Goal: Transaction & Acquisition: Purchase product/service

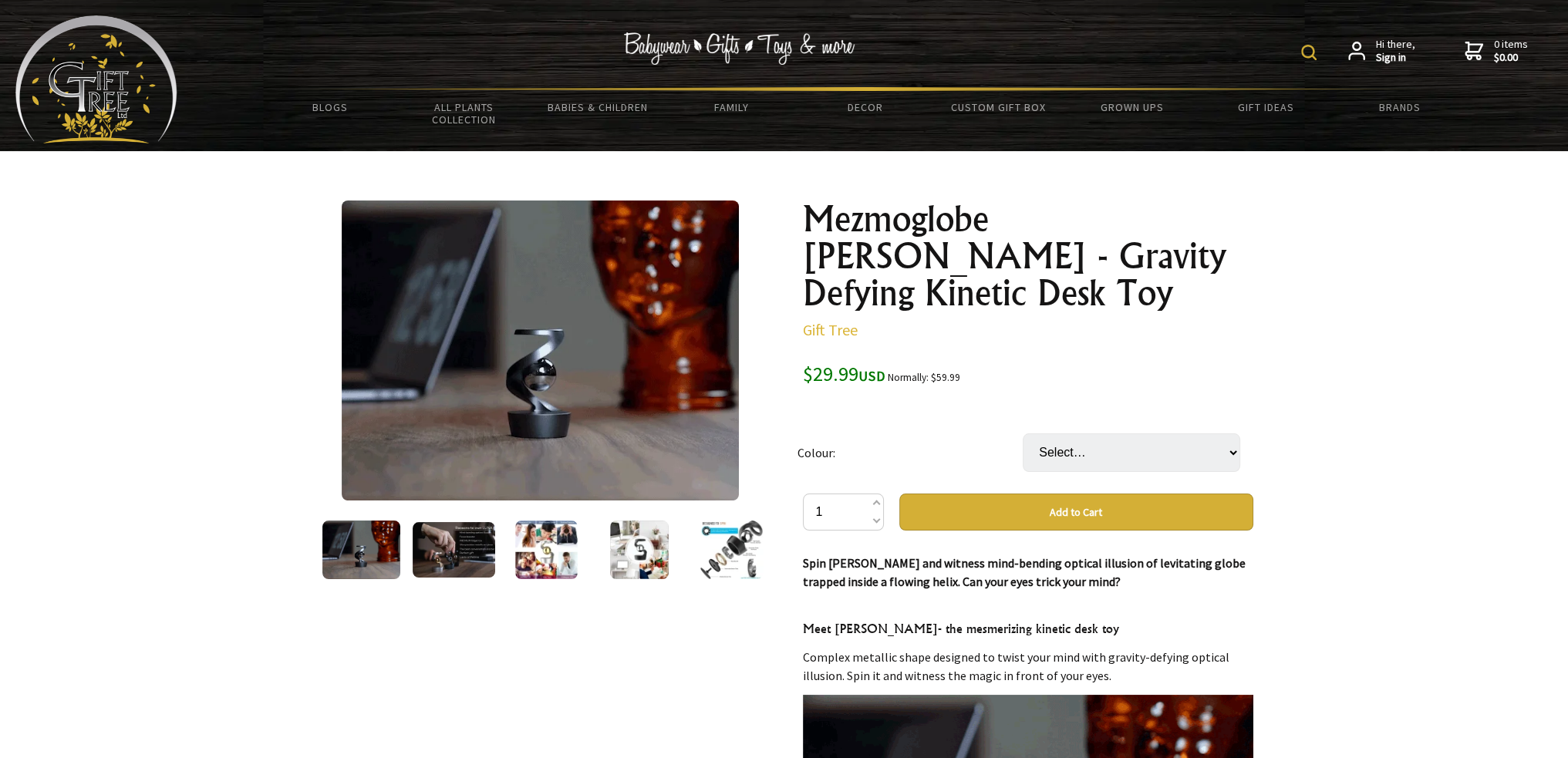
click at [461, 550] on img at bounding box center [454, 550] width 83 height 56
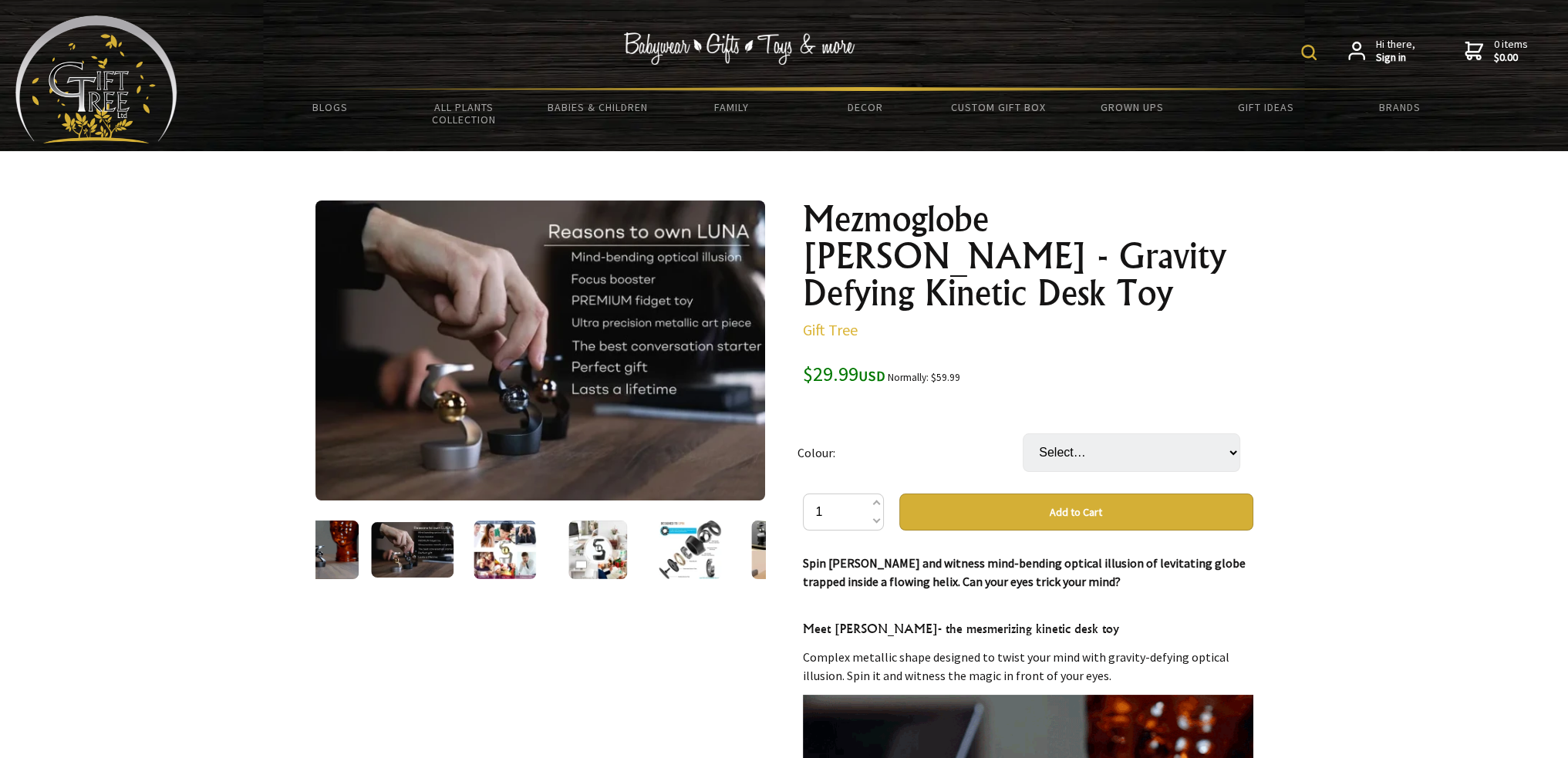
click at [512, 553] on img at bounding box center [505, 550] width 63 height 59
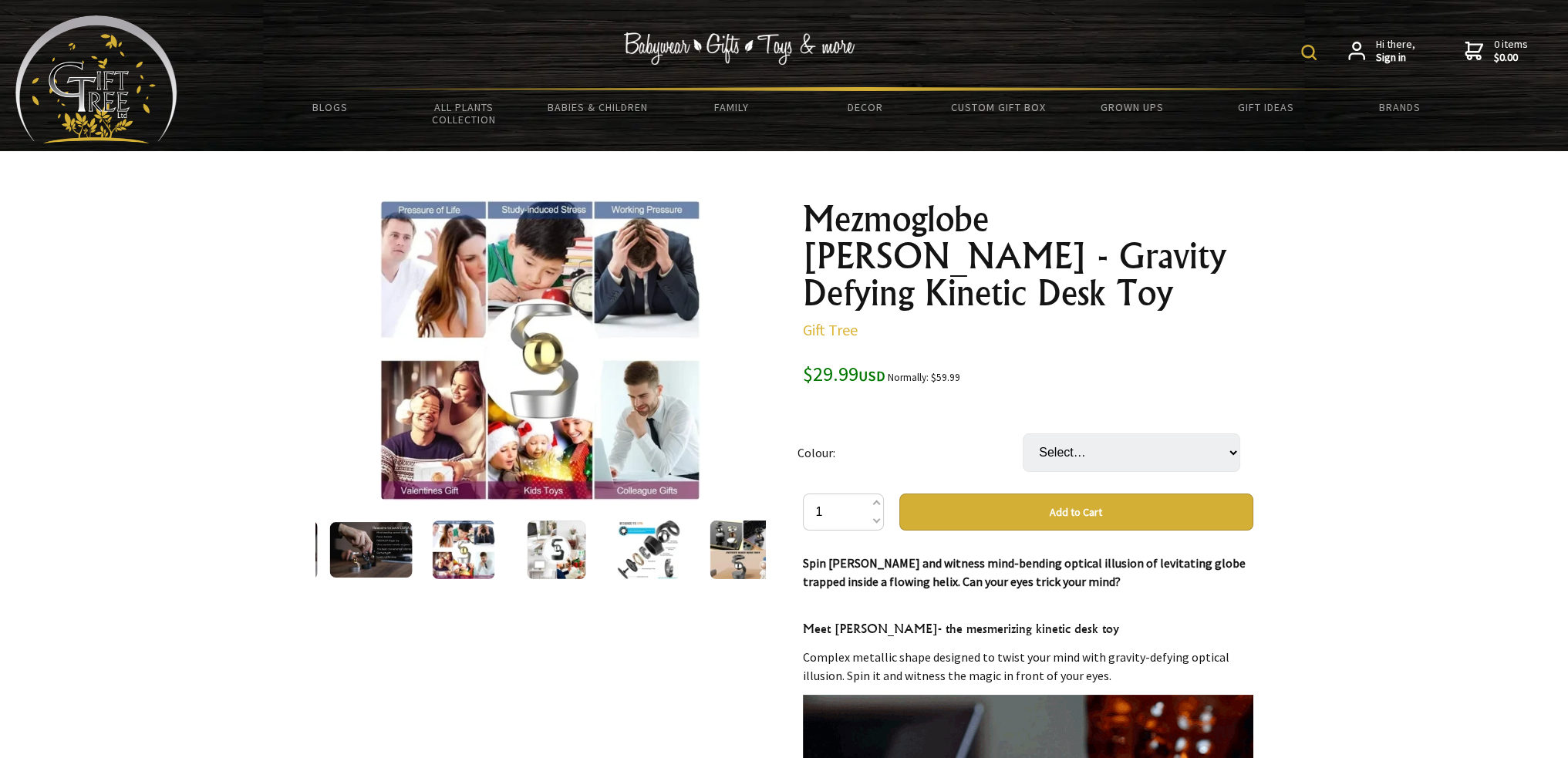
click at [542, 557] on img at bounding box center [555, 550] width 59 height 59
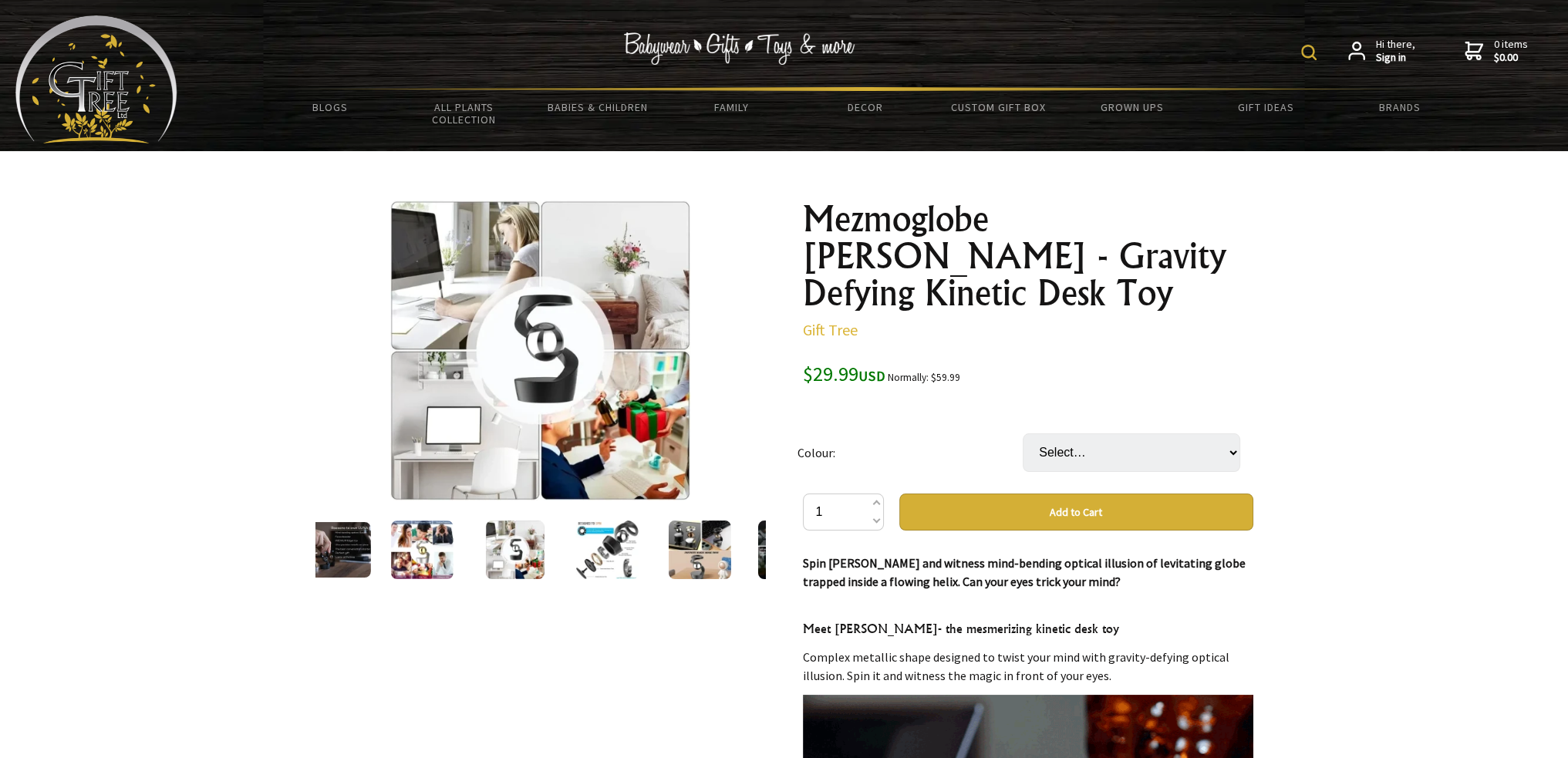
click at [606, 560] on img at bounding box center [608, 550] width 64 height 59
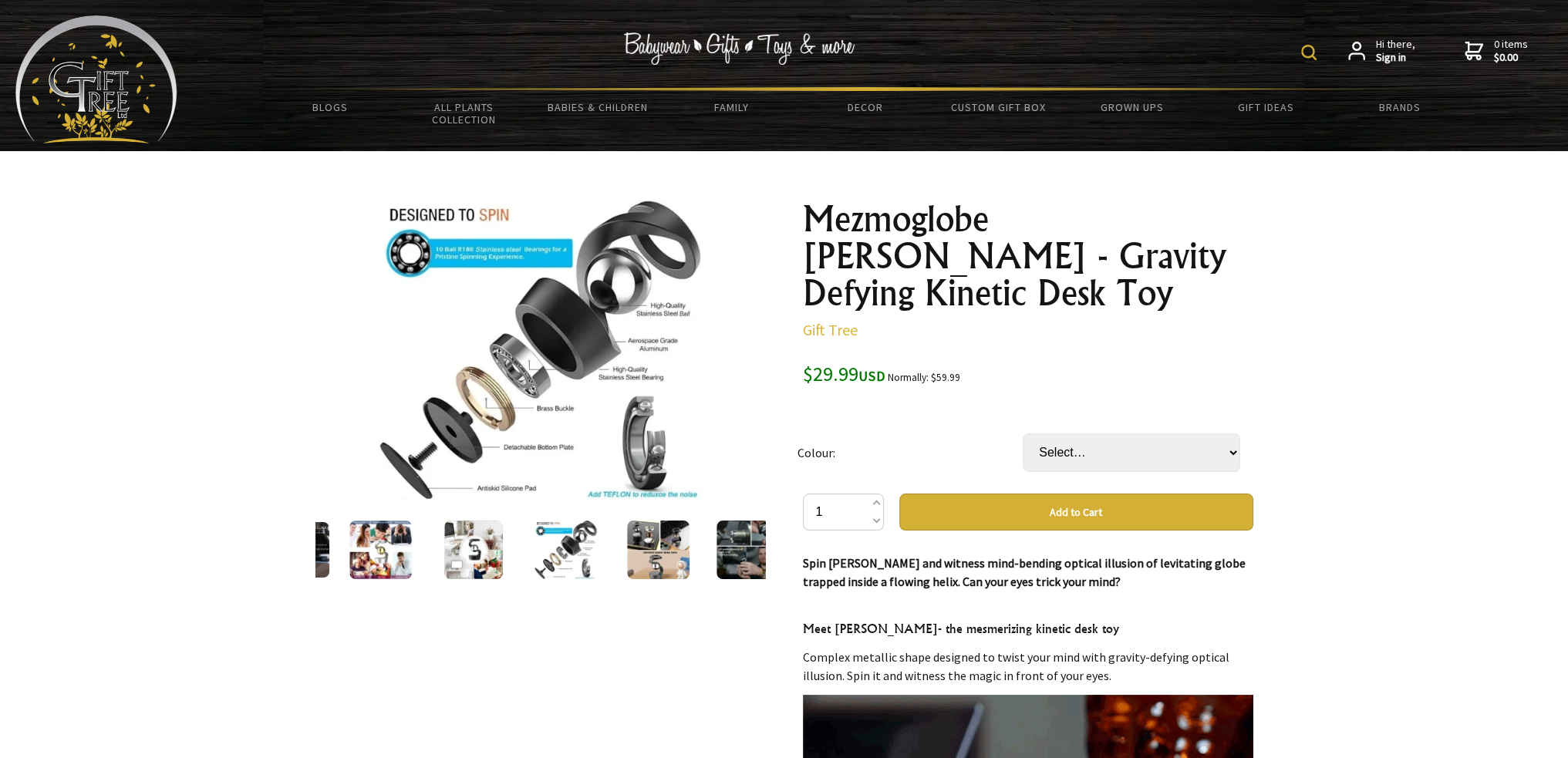
click at [666, 559] on img at bounding box center [658, 550] width 63 height 59
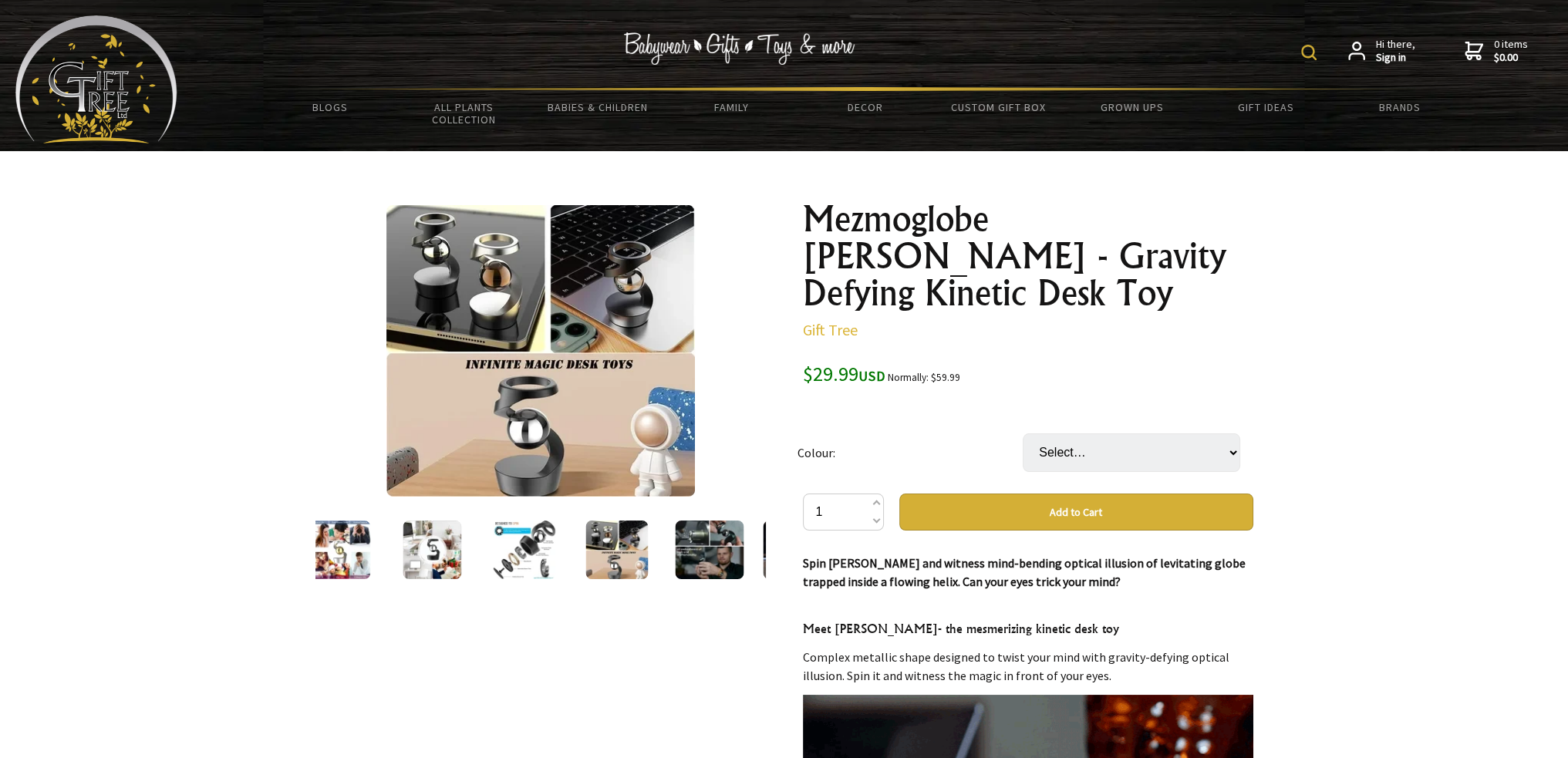
click at [722, 554] on img at bounding box center [709, 550] width 68 height 59
